Goal: Book appointment/travel/reservation

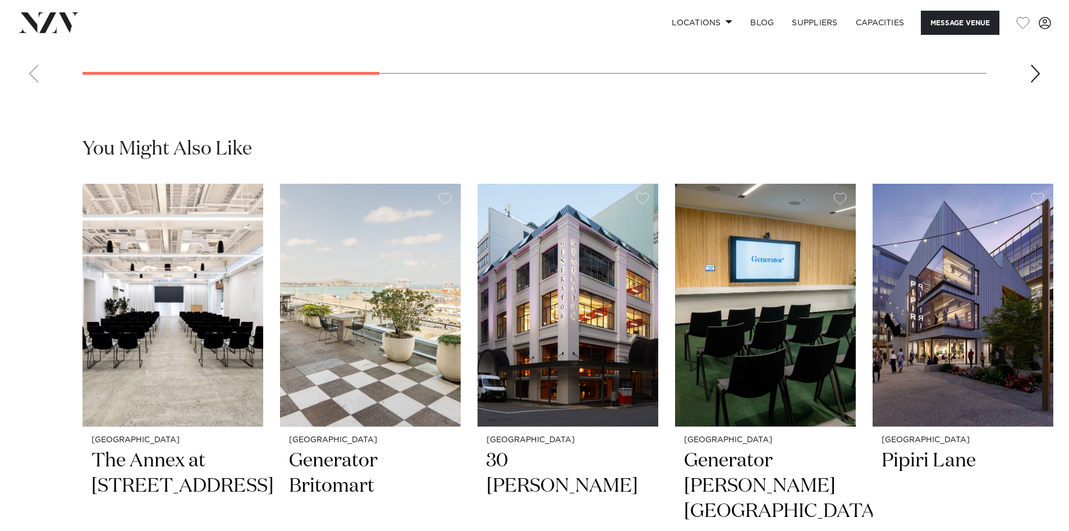
scroll to position [2582, 0]
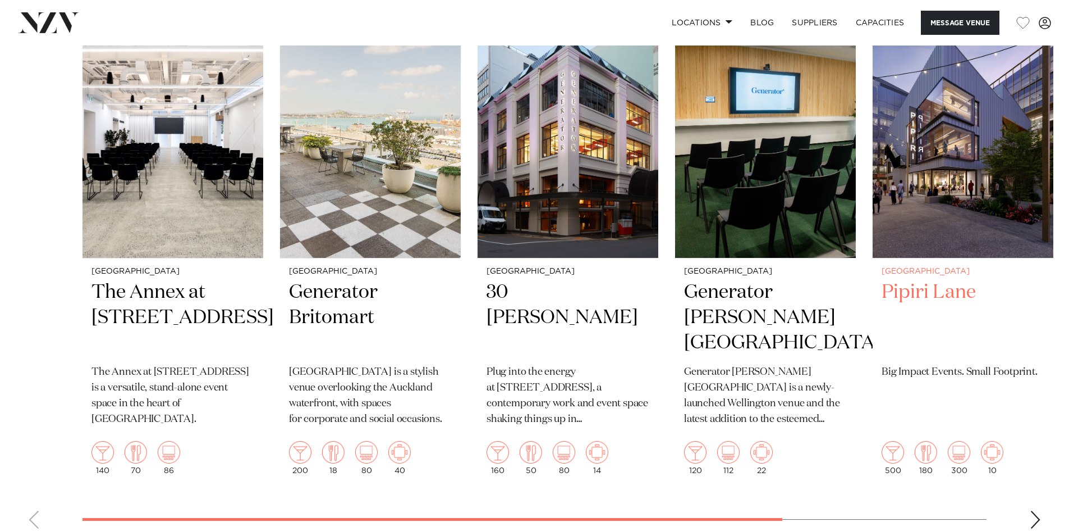
click at [919, 280] on h2 "Pipiri Lane" at bounding box center [963, 318] width 163 height 76
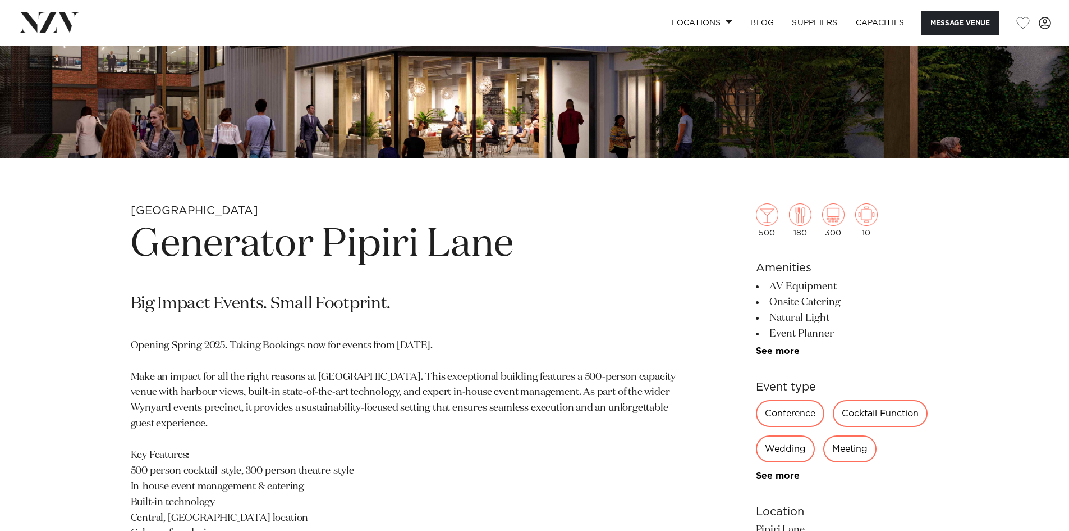
scroll to position [393, 0]
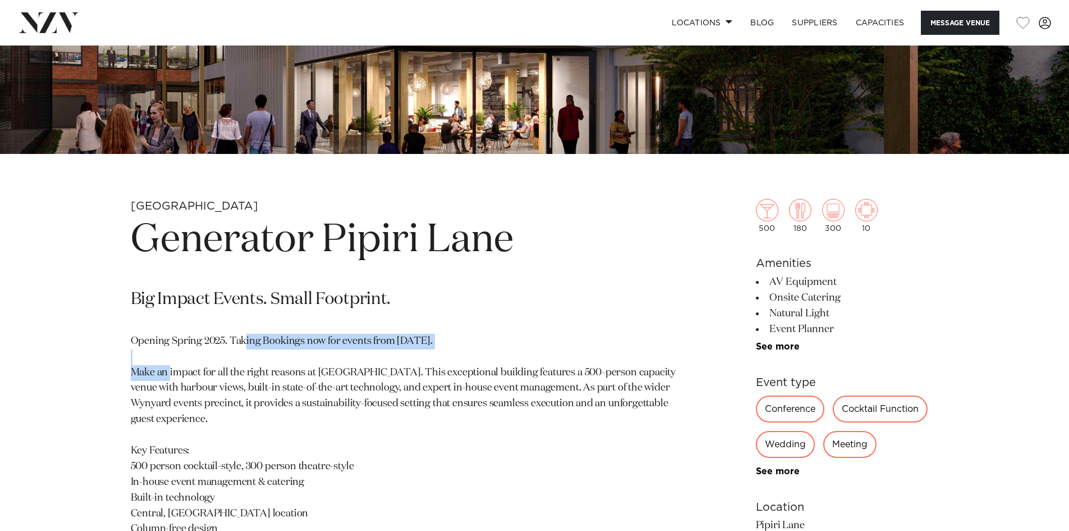
drag, startPoint x: 244, startPoint y: 341, endPoint x: 490, endPoint y: 341, distance: 245.9
click at [490, 341] on p "Opening Spring 2025. Taking Bookings now for events from 1 September 2025. Make…" at bounding box center [404, 474] width 546 height 282
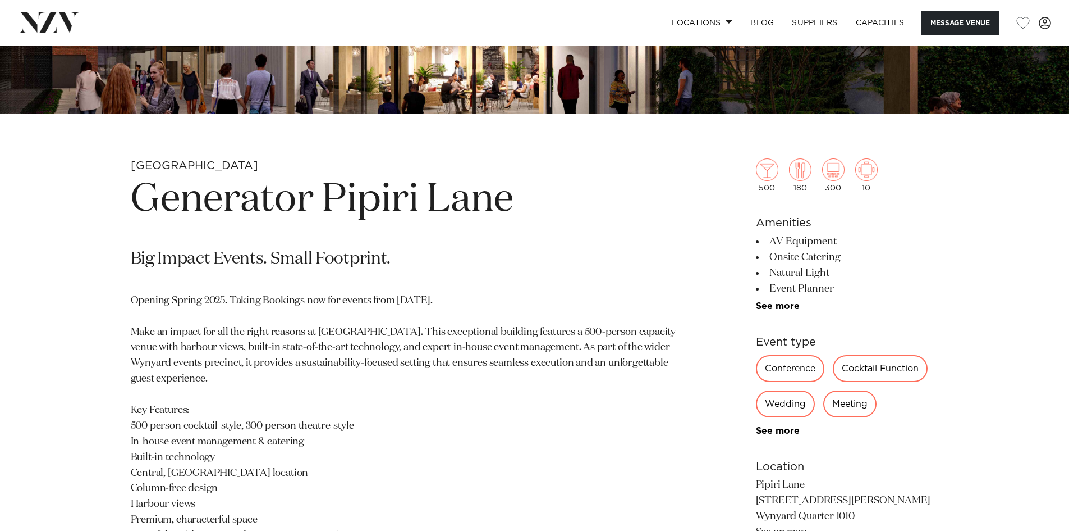
scroll to position [449, 0]
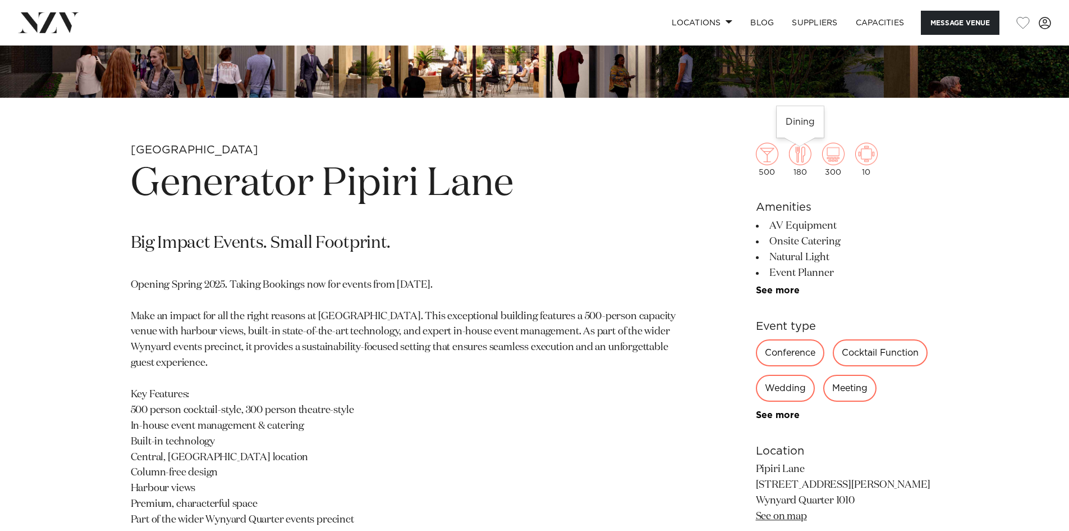
drag, startPoint x: 809, startPoint y: 178, endPoint x: 794, endPoint y: 174, distance: 15.7
click at [794, 174] on div "500 180 300 10 Amenities AV Equipment Onsite Catering Natural Light Event Plann…" at bounding box center [847, 402] width 183 height 611
click at [810, 175] on div "180" at bounding box center [800, 160] width 22 height 34
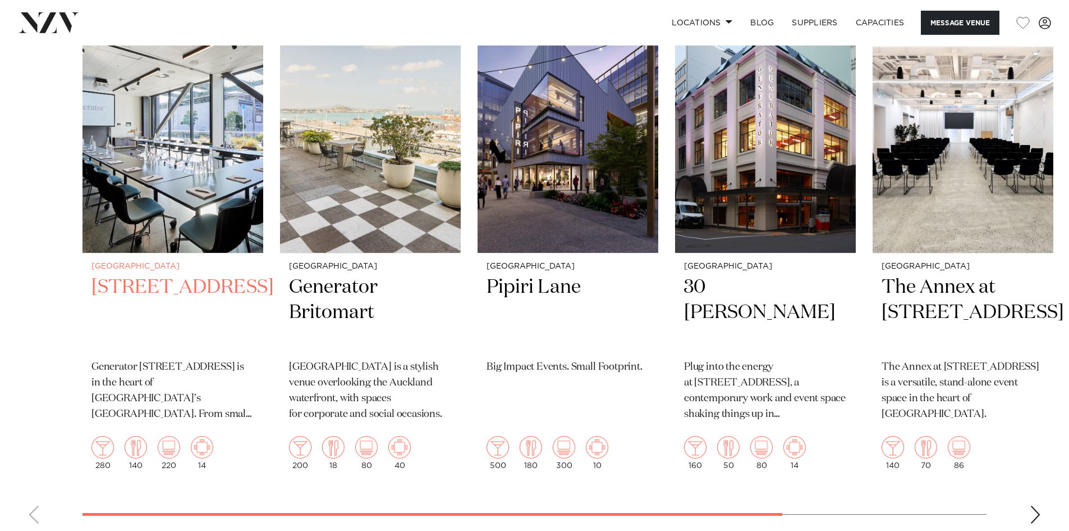
scroll to position [2582, 0]
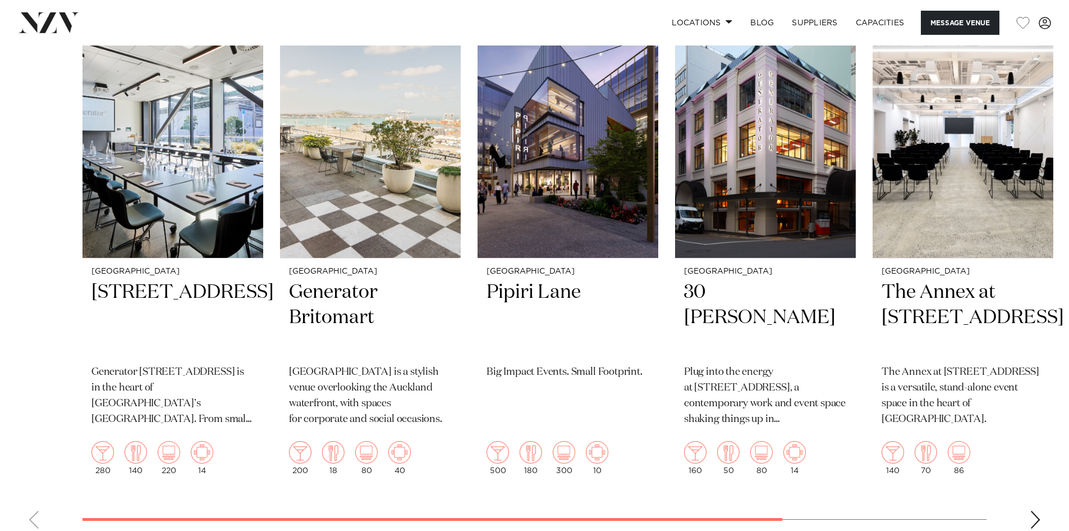
click at [1042, 485] on swiper-container "[GEOGRAPHIC_DATA] [STREET_ADDRESS] [GEOGRAPHIC_DATA][STREET_ADDRESS] is in the …" at bounding box center [534, 276] width 1069 height 522
click at [1031, 510] on div "Next slide" at bounding box center [1035, 519] width 11 height 18
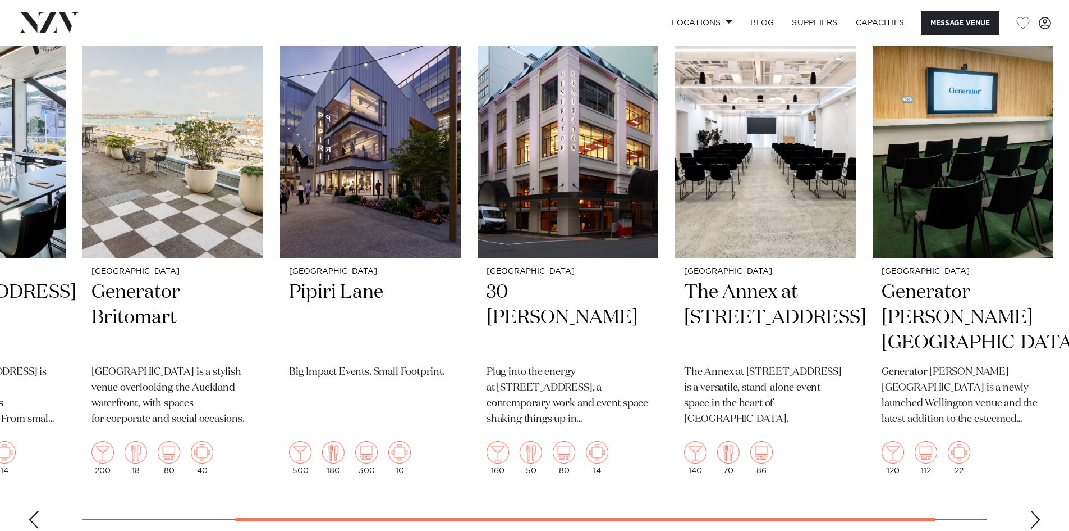
click at [1031, 510] on div "Next slide" at bounding box center [1035, 519] width 11 height 18
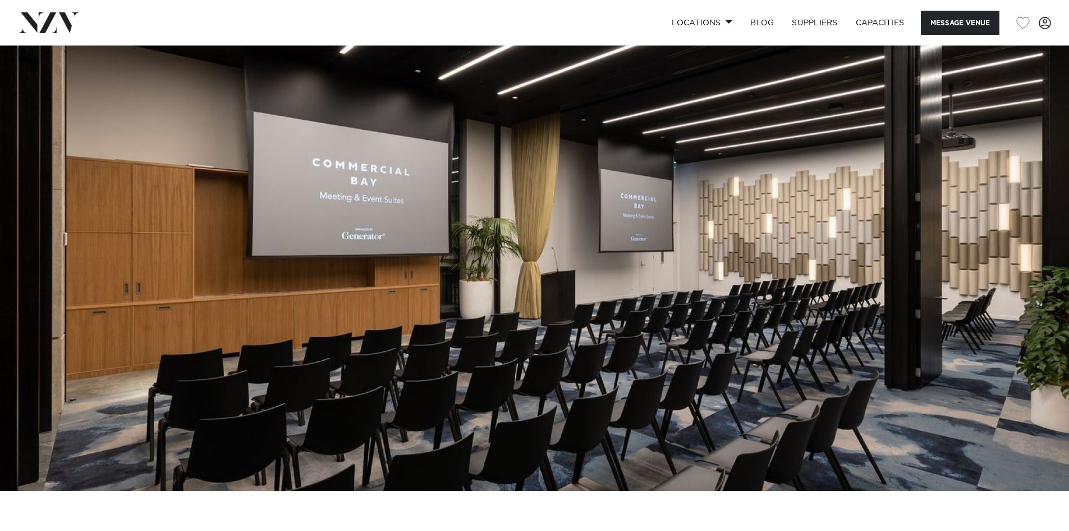
scroll to position [0, 0]
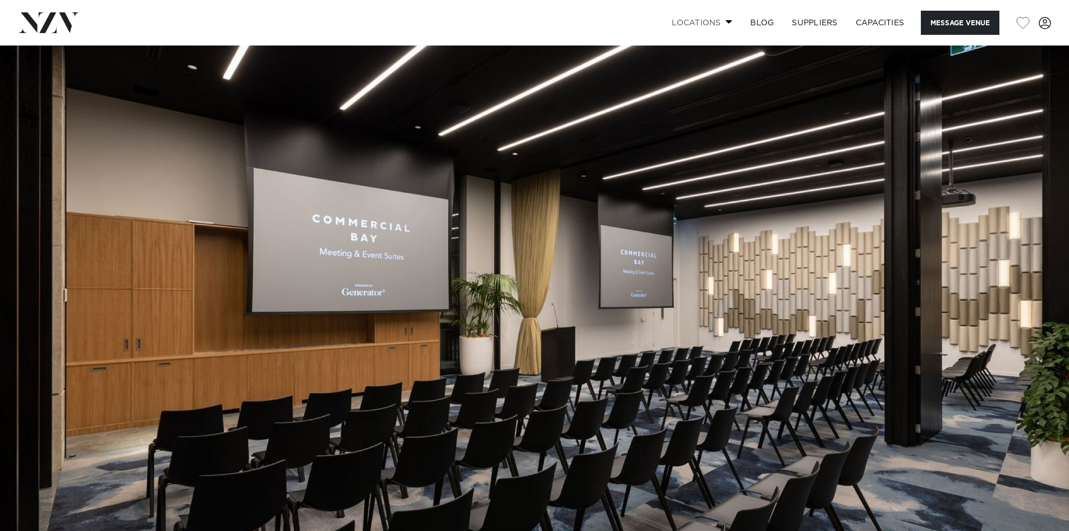
click at [715, 21] on link "Locations" at bounding box center [702, 23] width 79 height 24
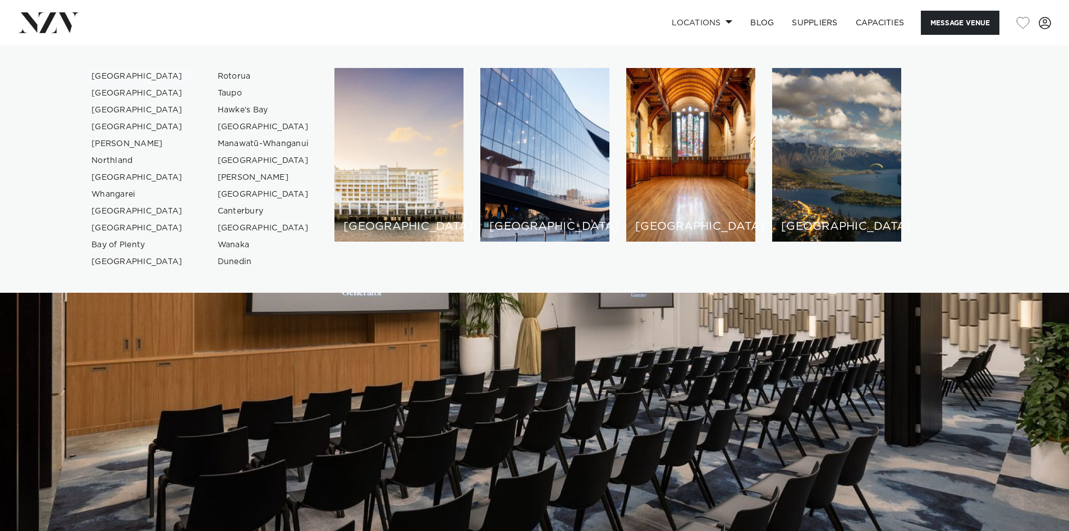
click at [114, 72] on link "[GEOGRAPHIC_DATA]" at bounding box center [137, 76] width 109 height 17
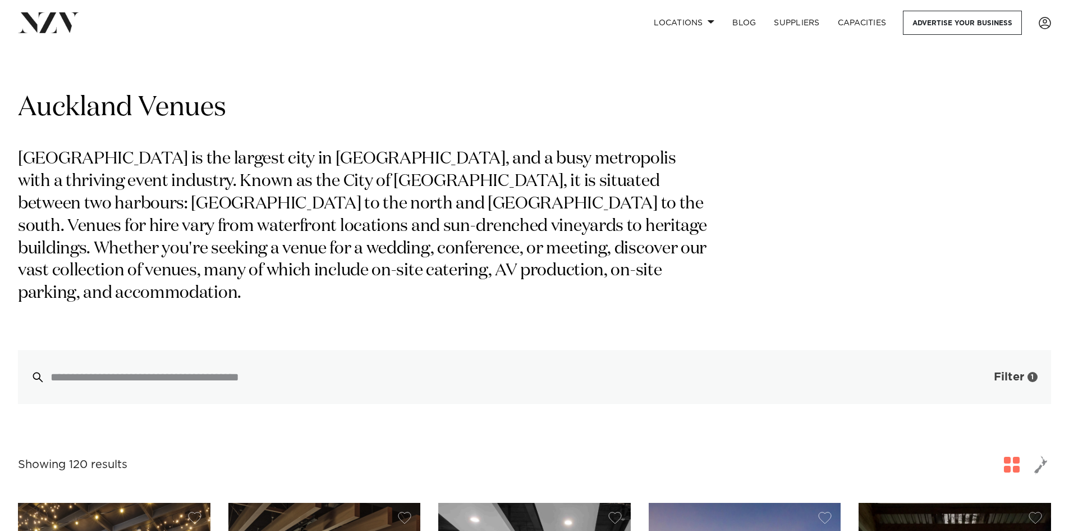
click at [987, 359] on button "Filter 1" at bounding box center [1004, 377] width 93 height 54
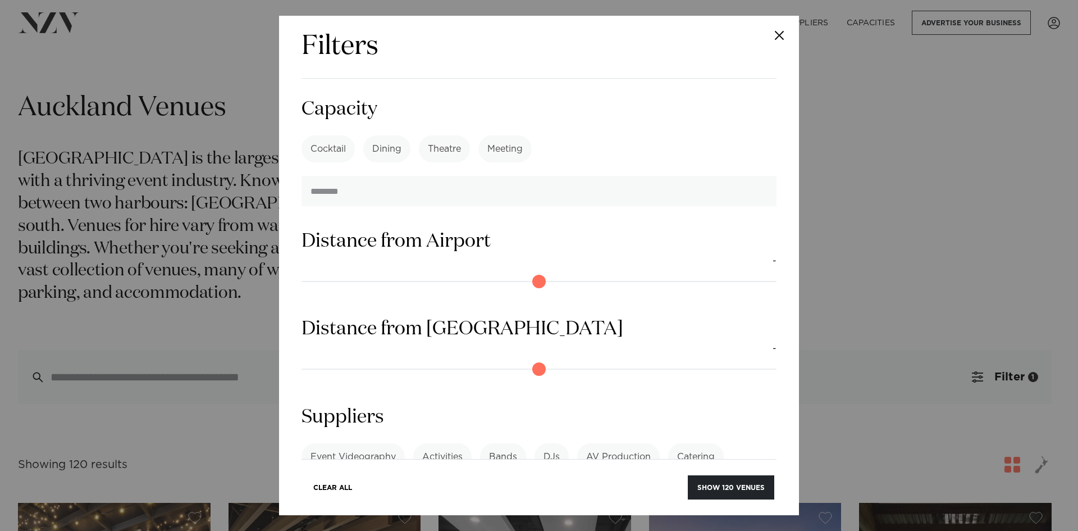
scroll to position [707, 0]
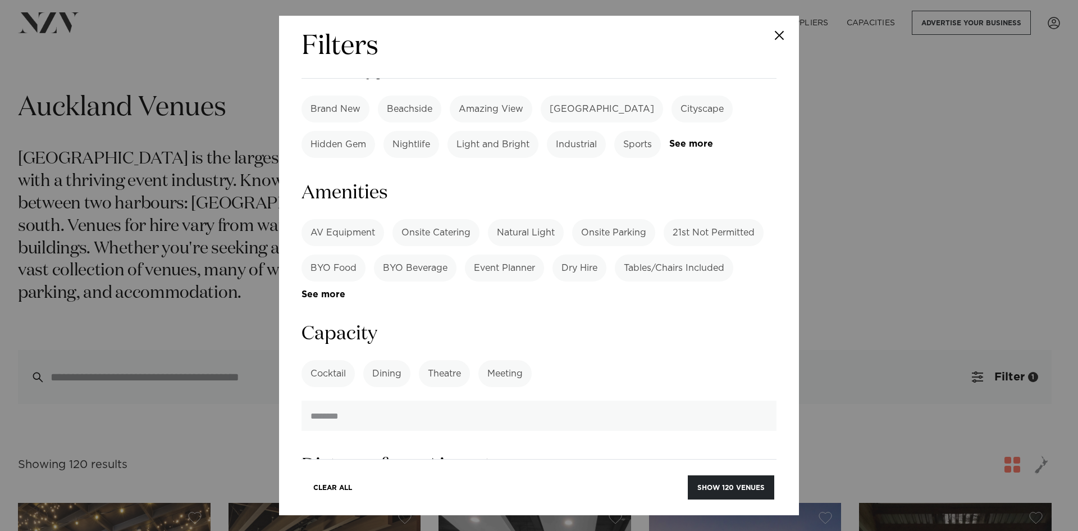
click at [386, 360] on label "Dining" at bounding box center [386, 373] width 47 height 27
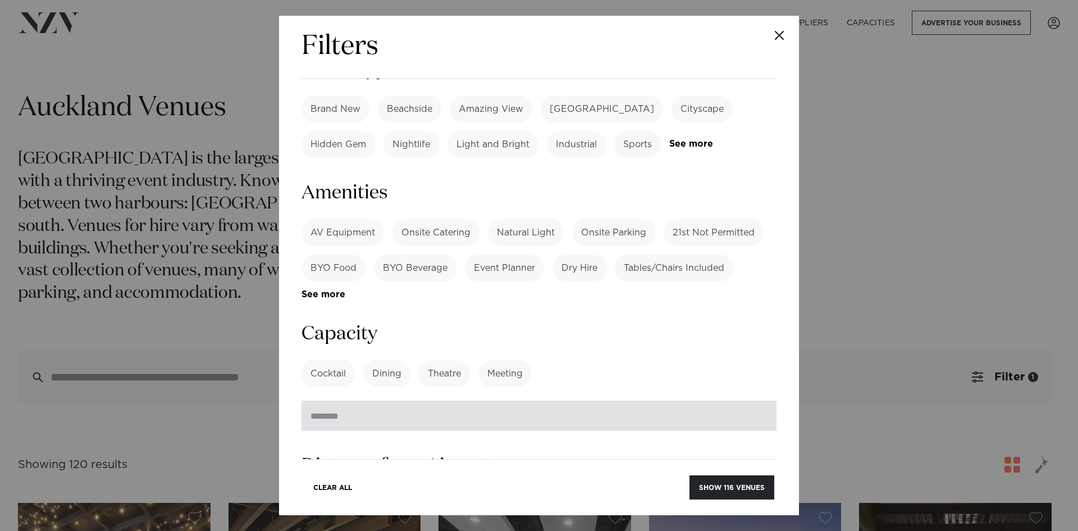
click at [349, 400] on input "number" at bounding box center [538, 415] width 475 height 30
type input "***"
click at [692, 475] on button "Show 22 venues" at bounding box center [733, 487] width 83 height 24
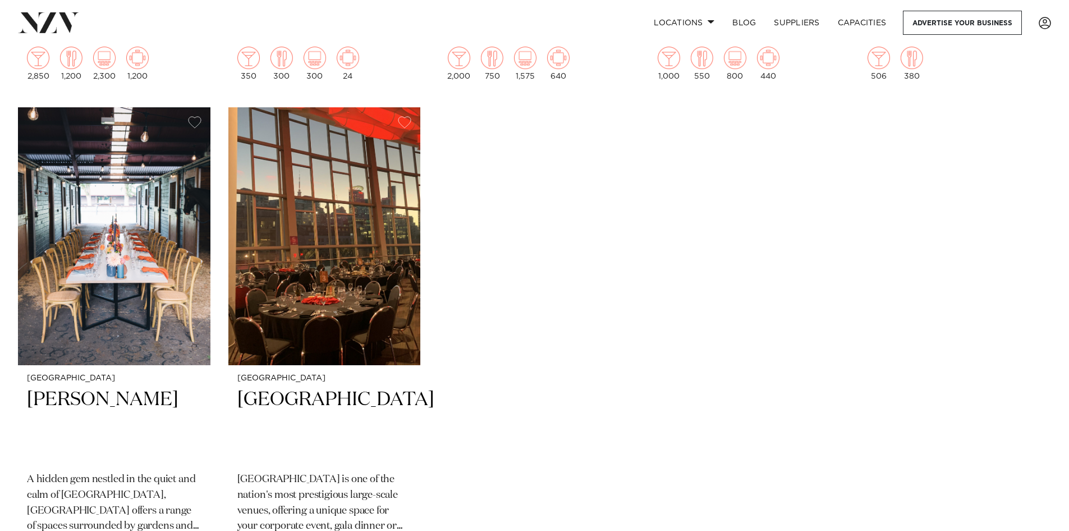
scroll to position [2190, 0]
